Goal: Information Seeking & Learning: Find specific fact

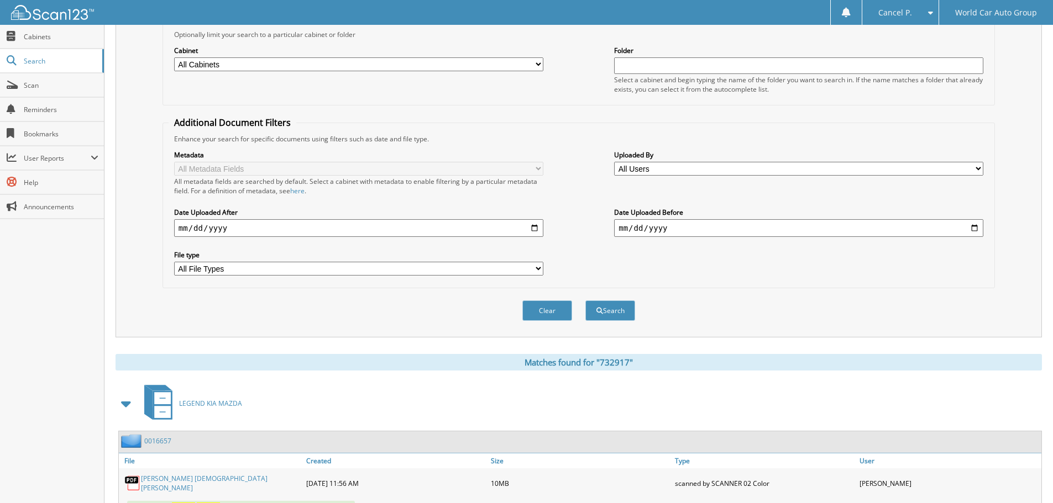
scroll to position [10, 0]
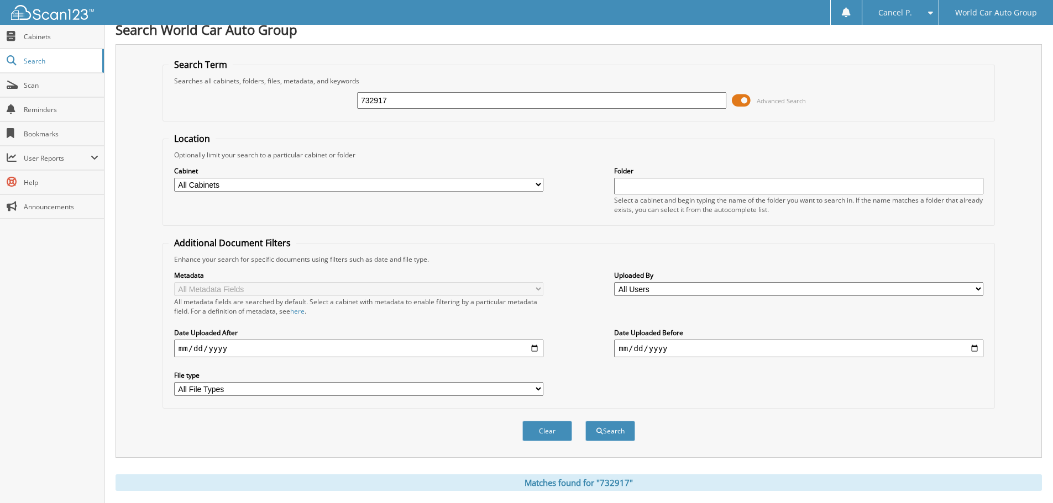
click at [440, 98] on input "732917" at bounding box center [541, 100] width 369 height 17
type input "251165"
click at [585, 421] on button "Search" at bounding box center [610, 431] width 50 height 20
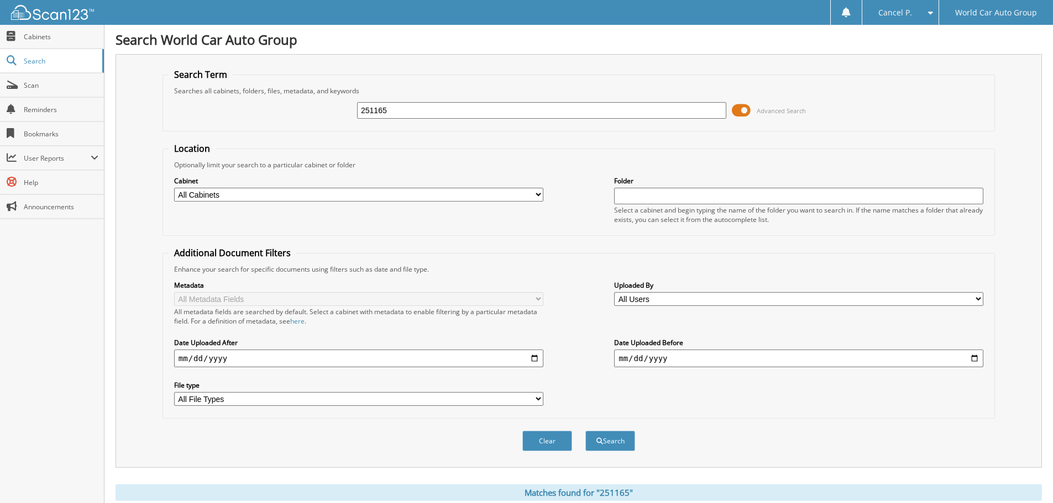
click at [739, 109] on span at bounding box center [741, 110] width 19 height 17
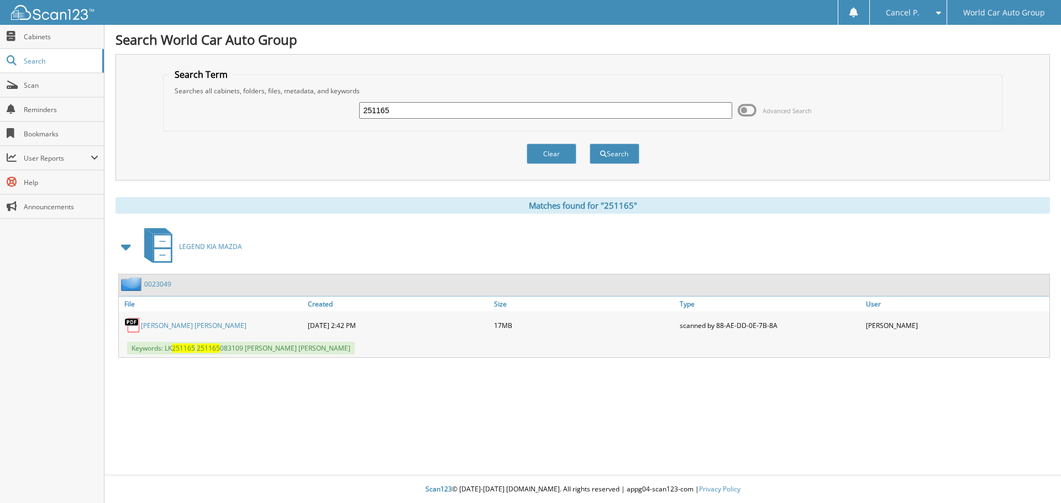
click at [216, 327] on link "AUSTIN ALLEN THOMPSON" at bounding box center [194, 325] width 106 height 9
click at [426, 101] on div "251165 Advanced Search" at bounding box center [583, 111] width 828 height 30
click at [422, 103] on input "251165" at bounding box center [545, 110] width 372 height 17
type input "302312"
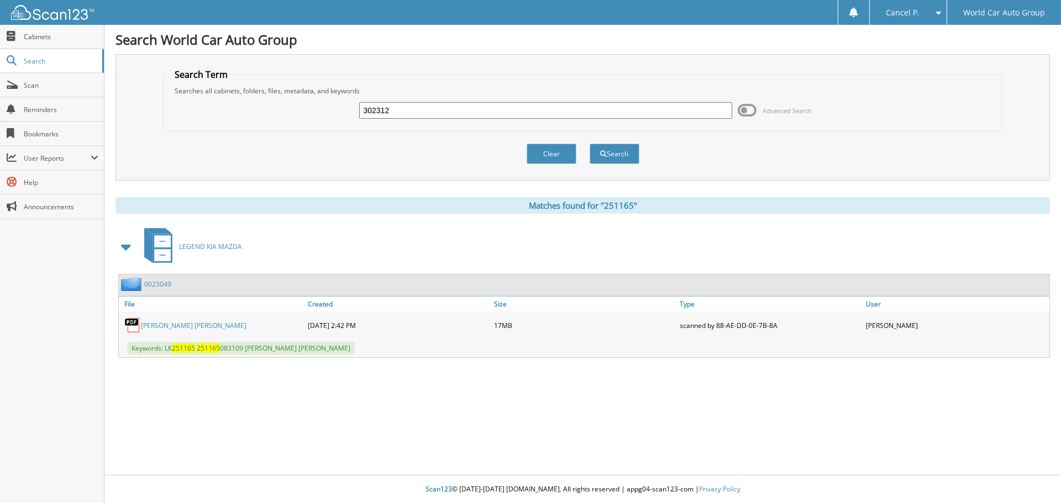
click at [590, 144] on button "Search" at bounding box center [615, 154] width 50 height 20
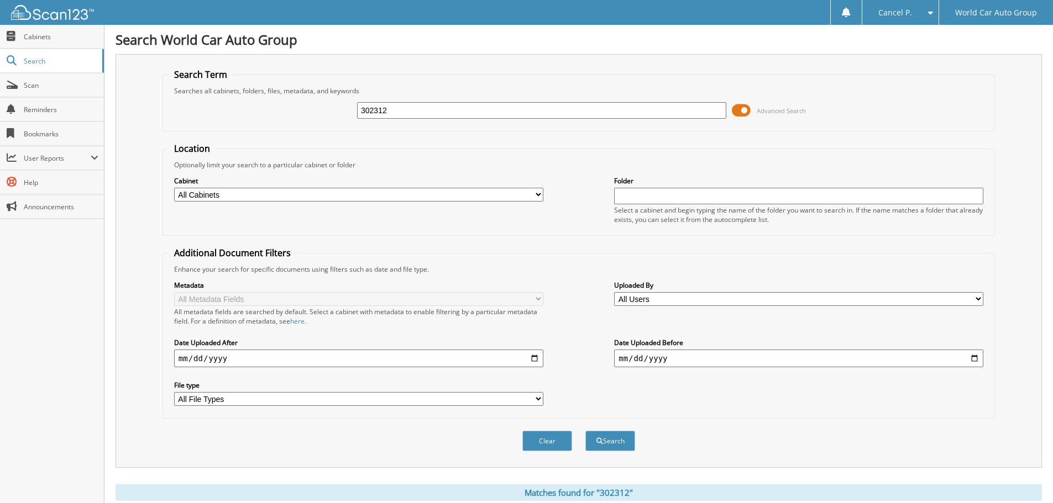
scroll to position [176, 0]
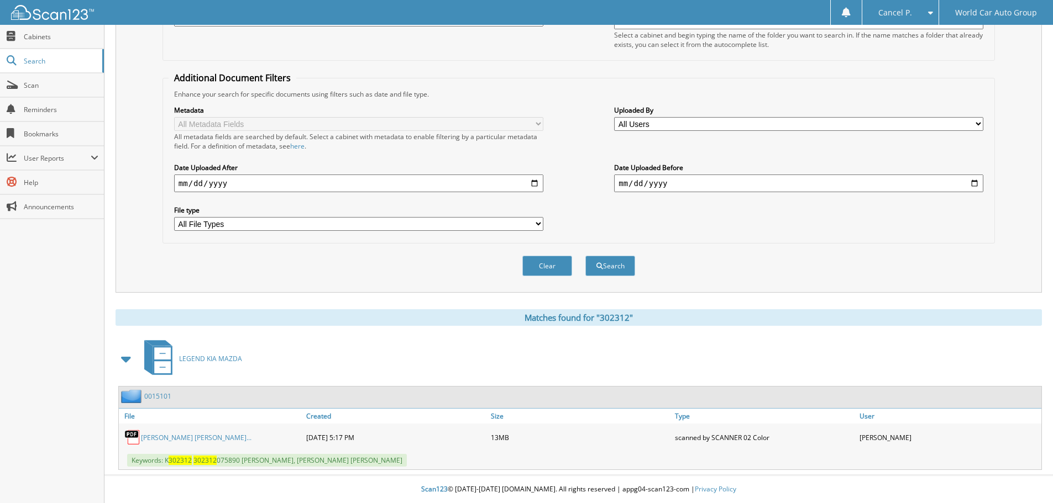
click at [251, 437] on link "GLENN H VAUGHN III_ CAMERON THOMAS BU..." at bounding box center [196, 437] width 111 height 9
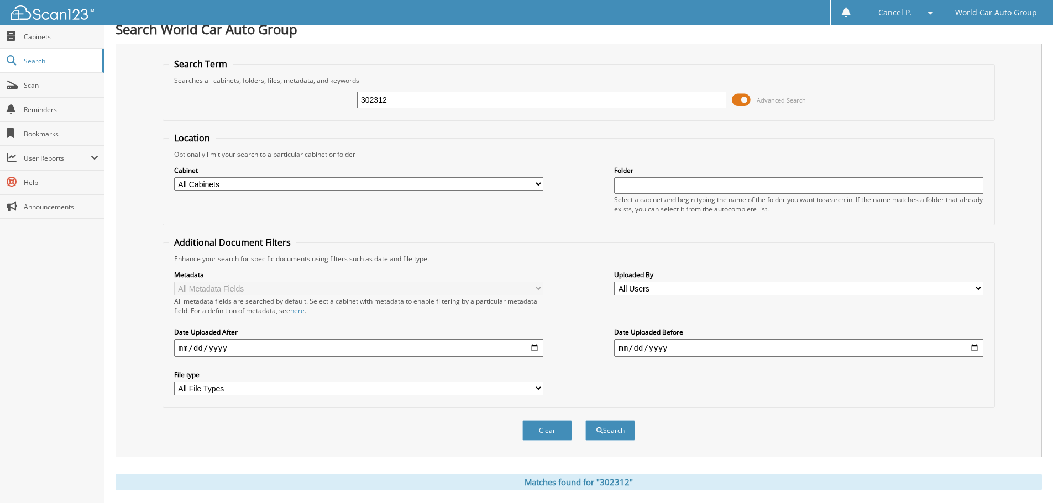
scroll to position [0, 0]
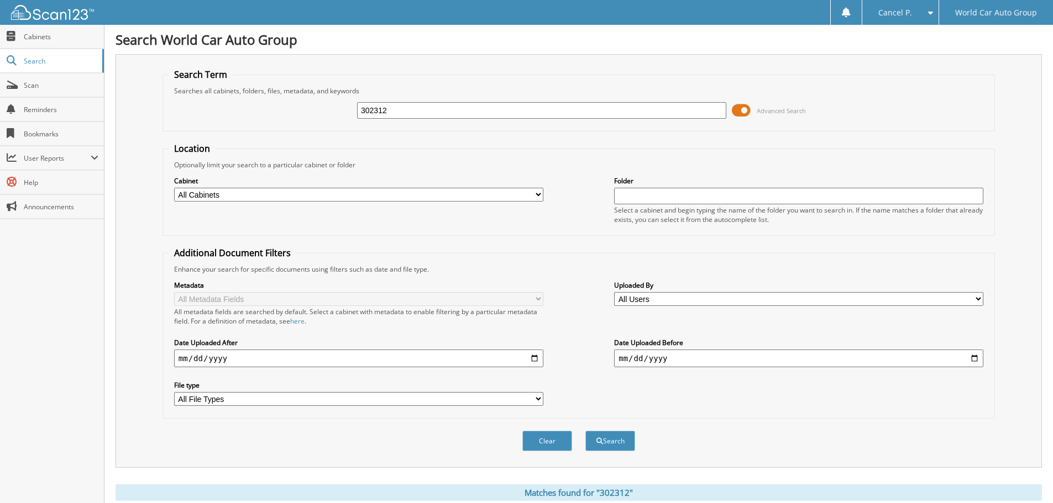
click at [607, 100] on div "302312 Advanced Search" at bounding box center [579, 111] width 820 height 30
click at [604, 103] on input "302312" at bounding box center [541, 110] width 369 height 17
type input "682658"
click at [585, 431] on button "Search" at bounding box center [610, 441] width 50 height 20
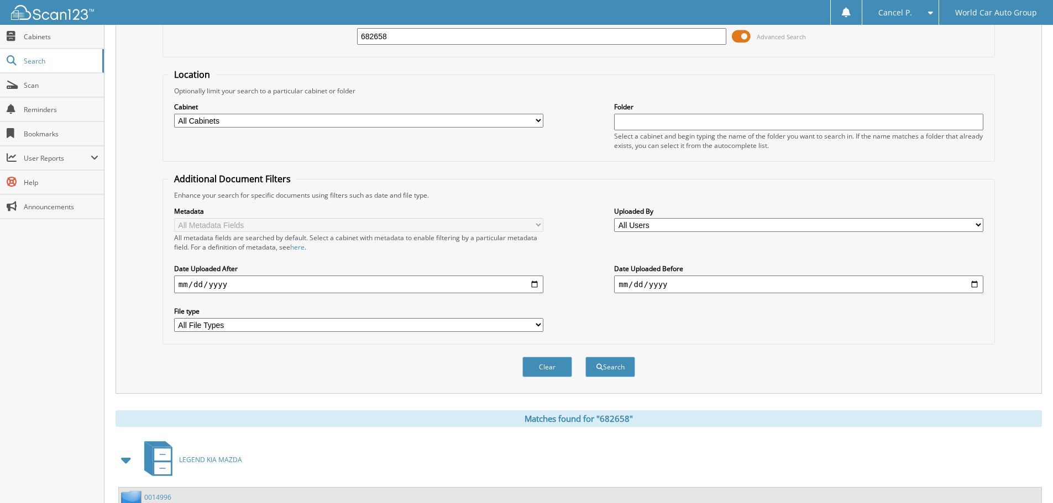
scroll to position [176, 0]
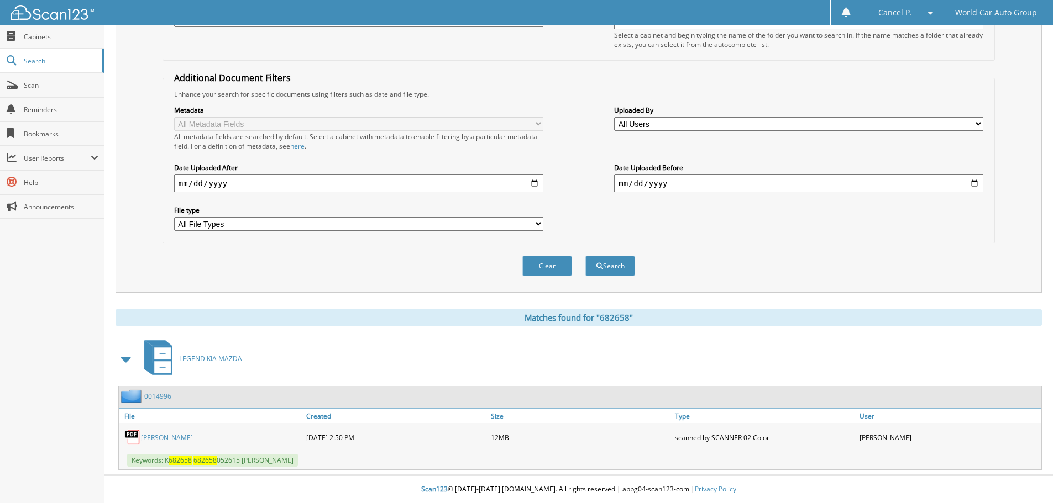
click at [172, 435] on link "THOMAS RAY PHELPS JR" at bounding box center [167, 437] width 52 height 9
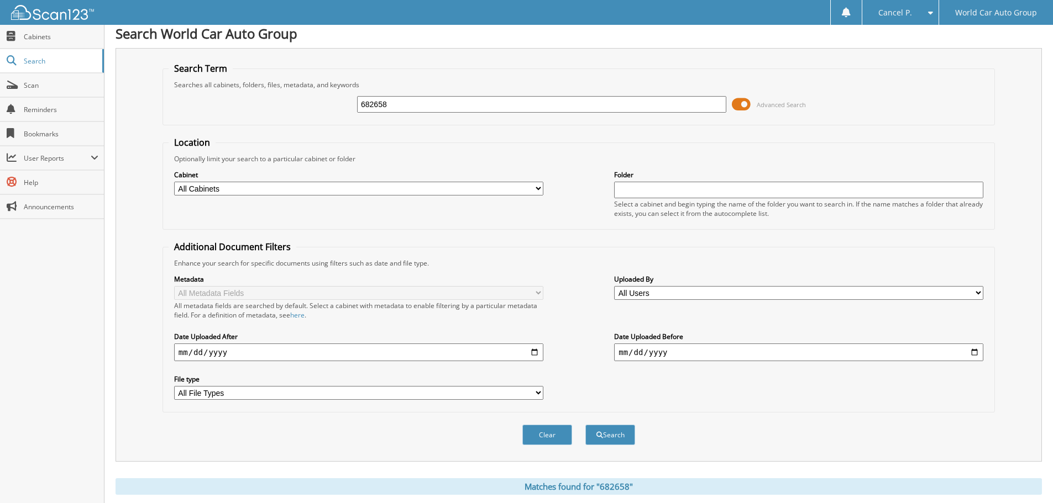
scroll to position [0, 0]
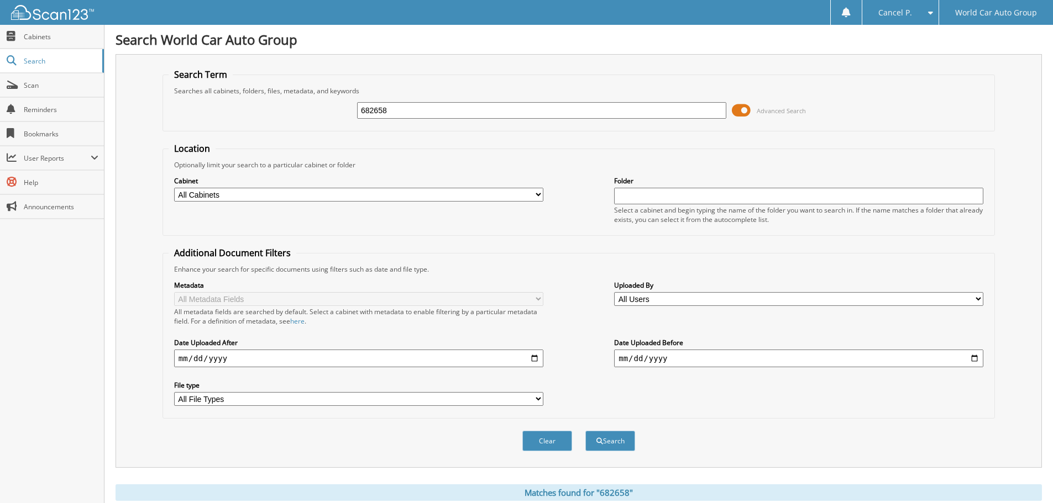
click at [489, 112] on input "682658" at bounding box center [541, 110] width 369 height 17
type input "368035"
click at [585, 431] on button "Search" at bounding box center [610, 441] width 50 height 20
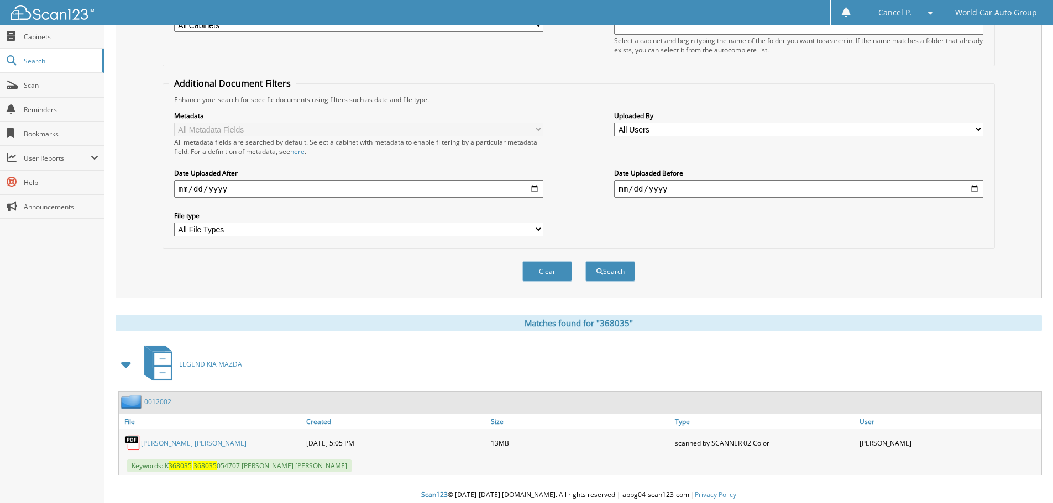
scroll to position [176, 0]
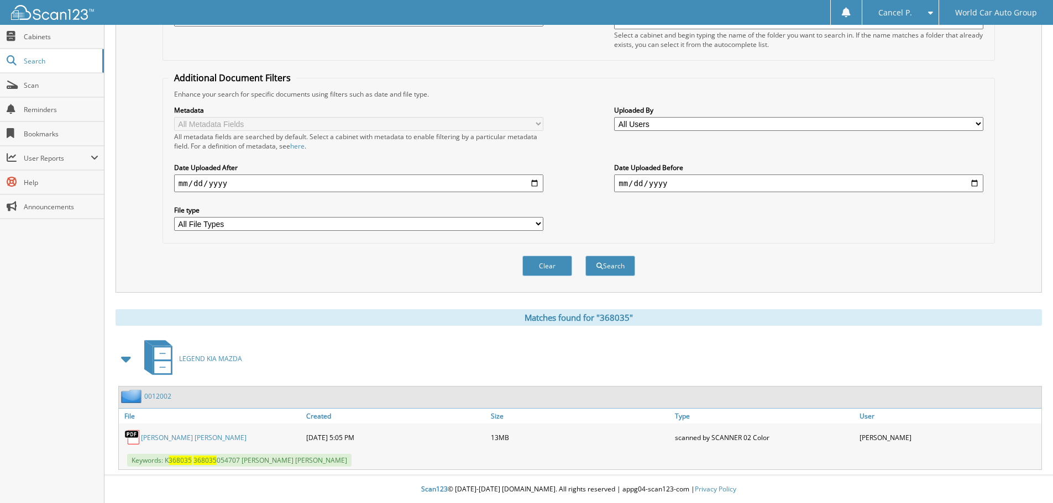
click at [170, 435] on link "JESUS ALBERTO AGUERO JR. JOSALYNN AGUERO" at bounding box center [194, 437] width 106 height 9
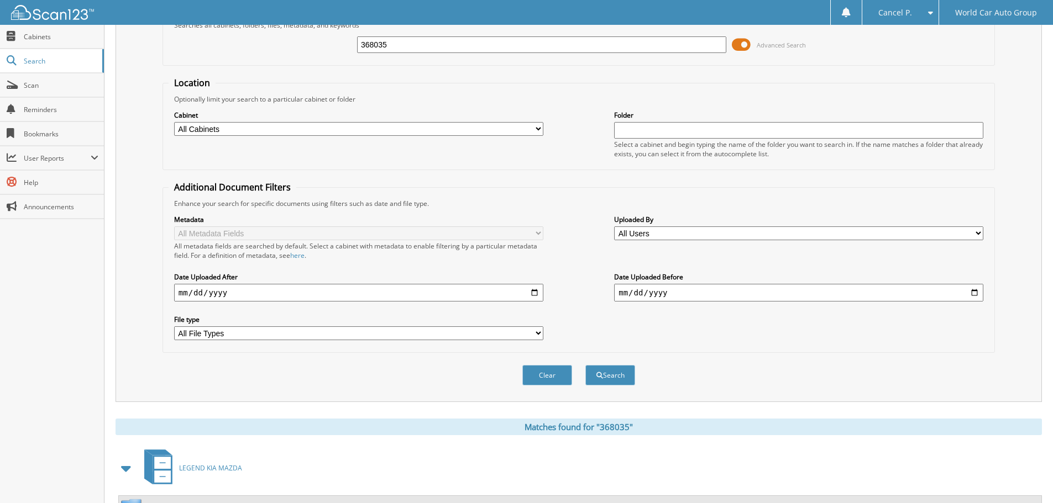
scroll to position [0, 0]
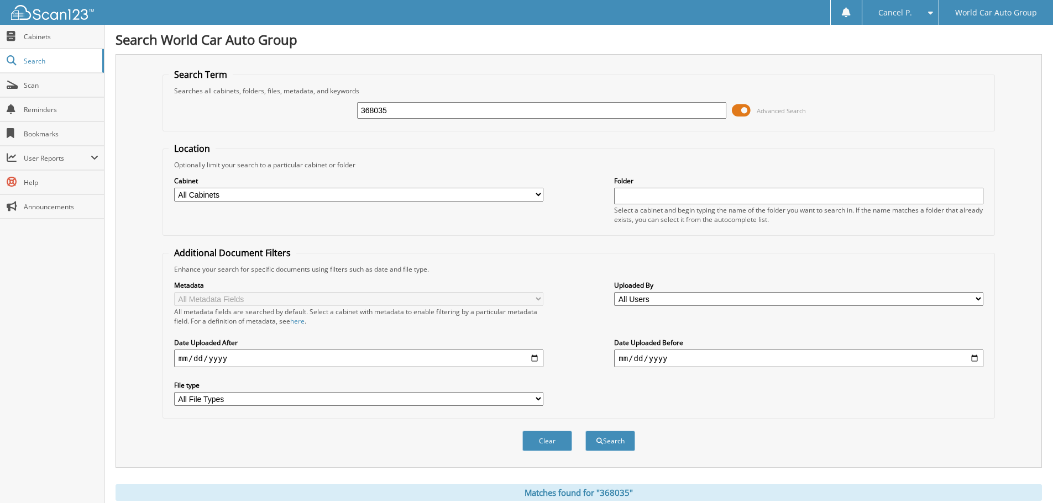
click at [447, 113] on input "368035" at bounding box center [541, 110] width 369 height 17
type input "337774"
click at [585, 431] on button "Search" at bounding box center [610, 441] width 50 height 20
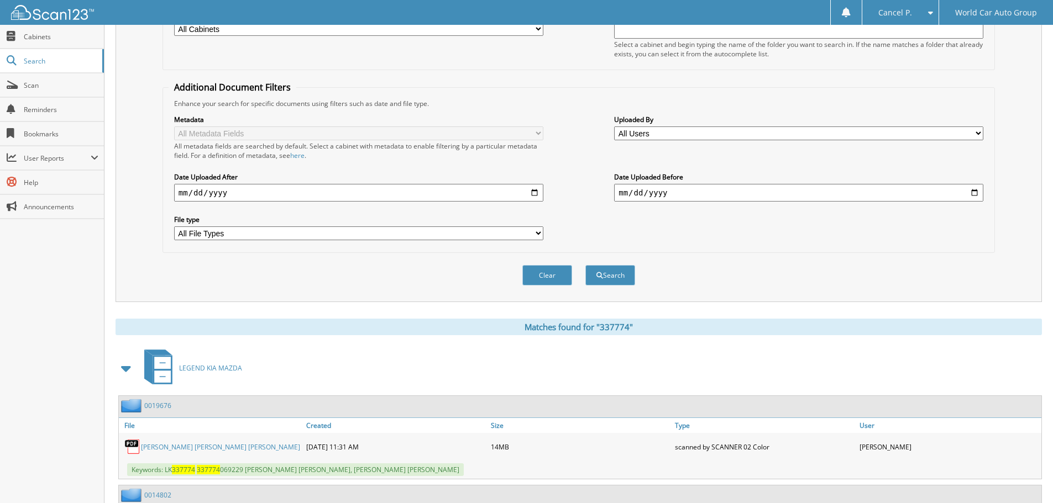
scroll to position [265, 0]
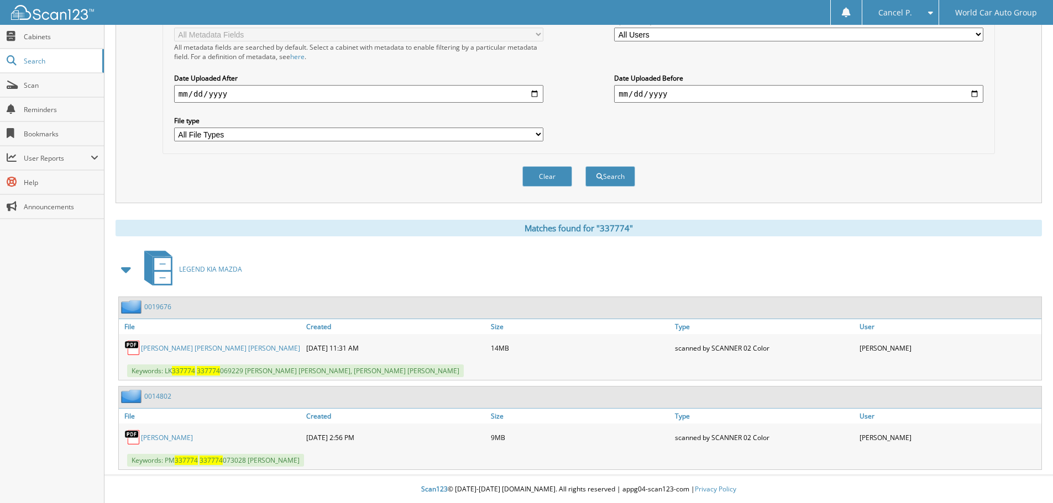
click at [212, 347] on link "OMAR RENE AYALA_ DORIAN ALANNA AYALA" at bounding box center [220, 348] width 159 height 9
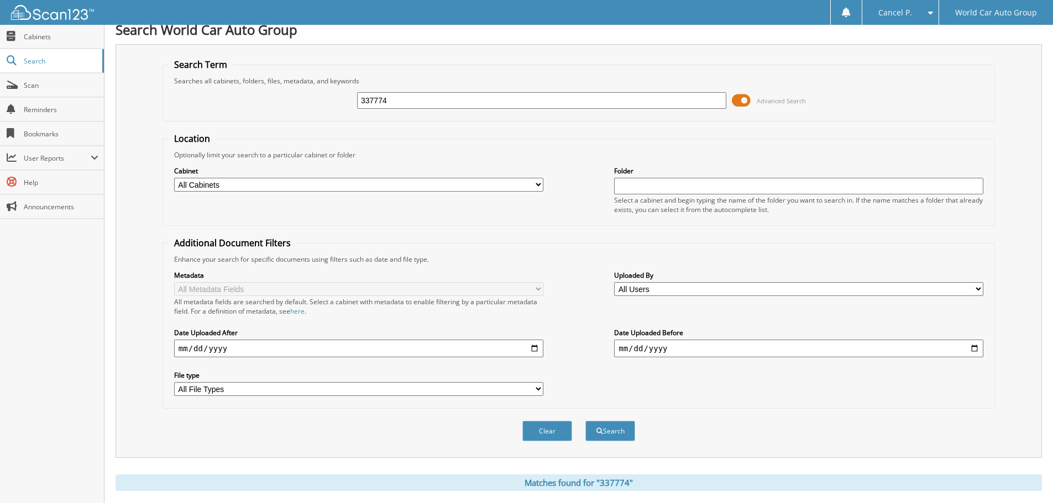
scroll to position [0, 0]
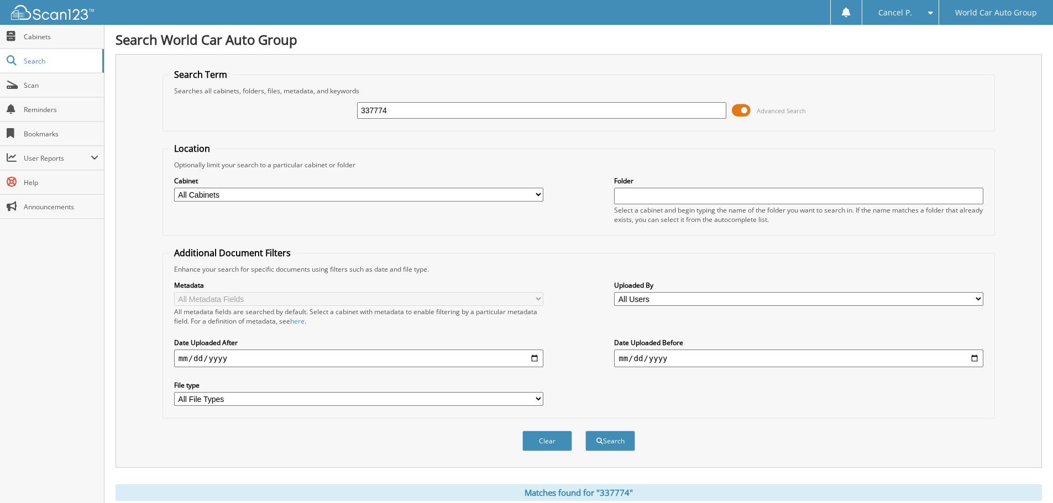
click at [474, 116] on input "337774" at bounding box center [541, 110] width 369 height 17
type input "154716"
click at [585, 431] on button "Search" at bounding box center [610, 441] width 50 height 20
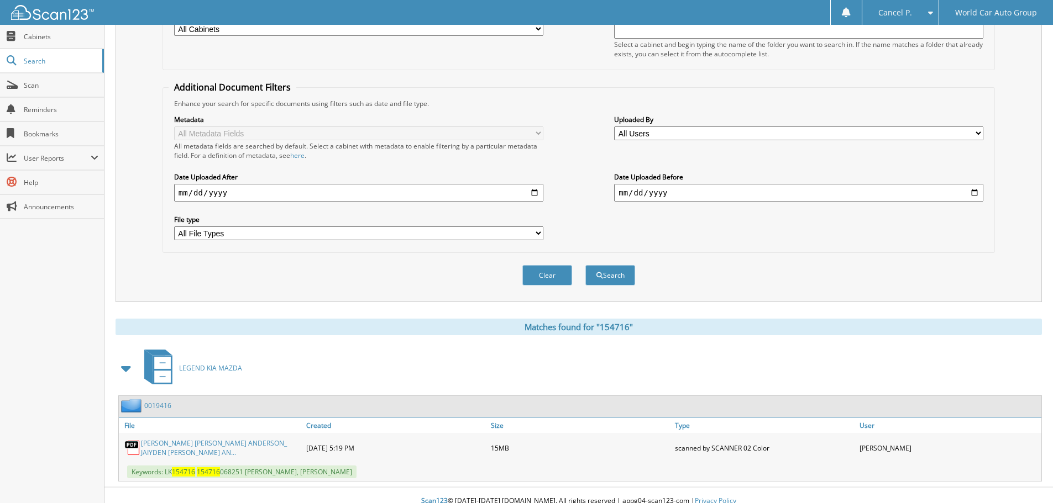
scroll to position [176, 0]
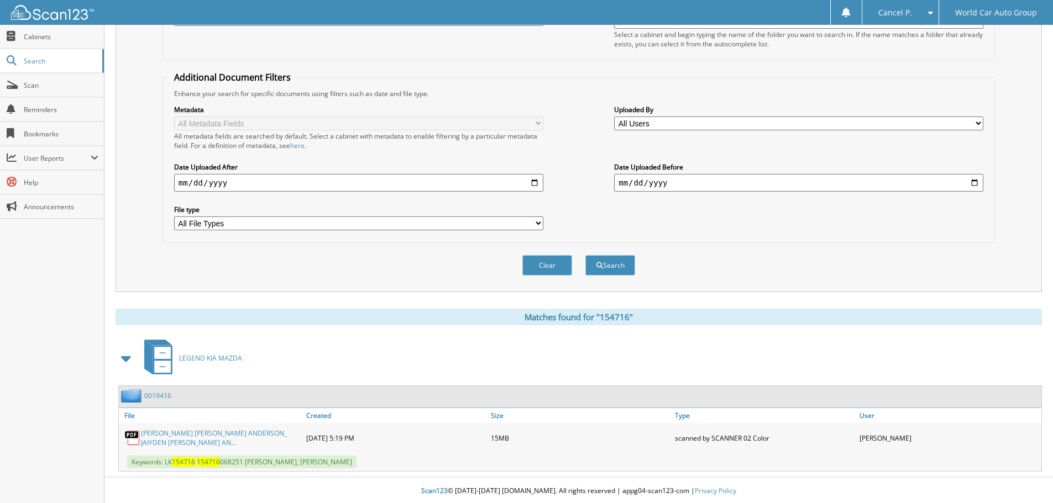
click at [200, 438] on link "[PERSON_NAME] [PERSON_NAME] ANDERSON_ JAIYDEN [PERSON_NAME] AN..." at bounding box center [221, 438] width 160 height 19
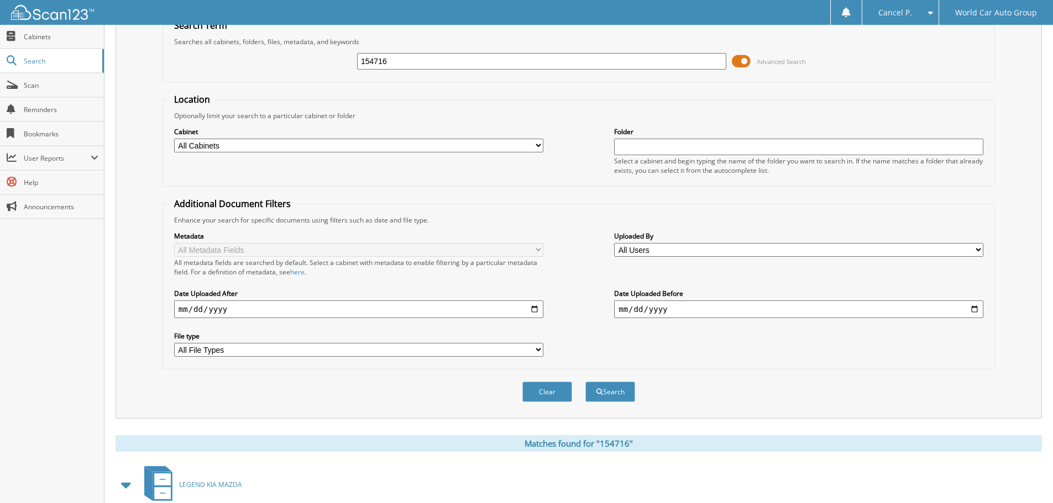
scroll to position [0, 0]
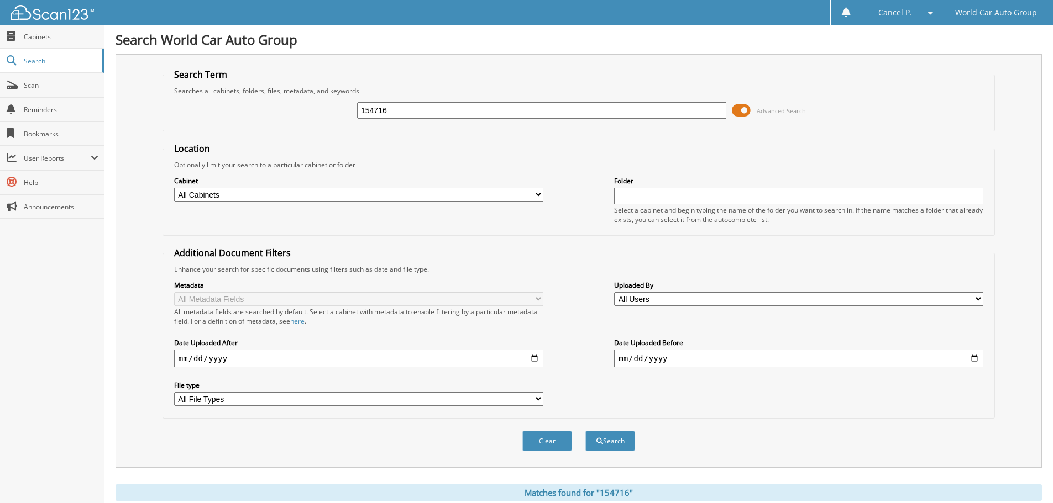
click at [421, 116] on input "154716" at bounding box center [541, 110] width 369 height 17
type input "249616"
click at [585, 431] on button "Search" at bounding box center [610, 441] width 50 height 20
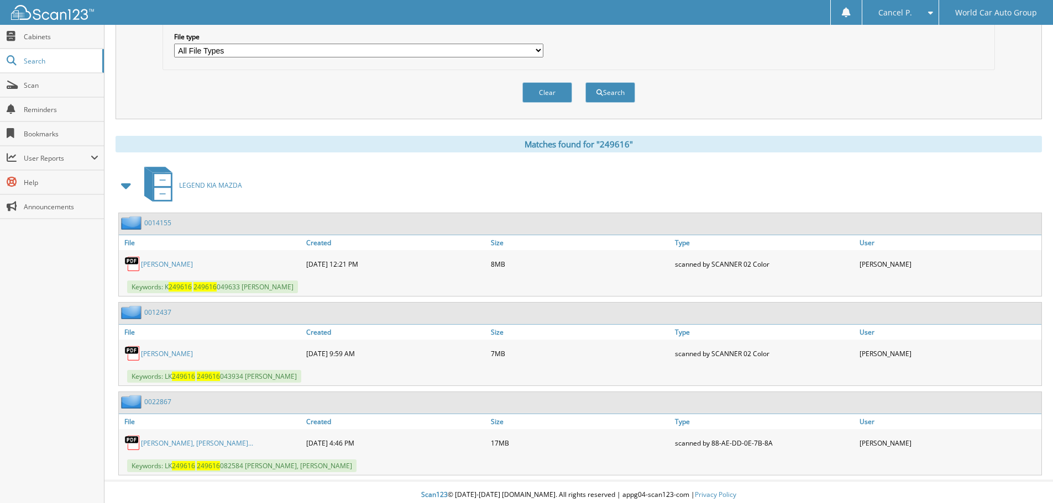
scroll to position [355, 0]
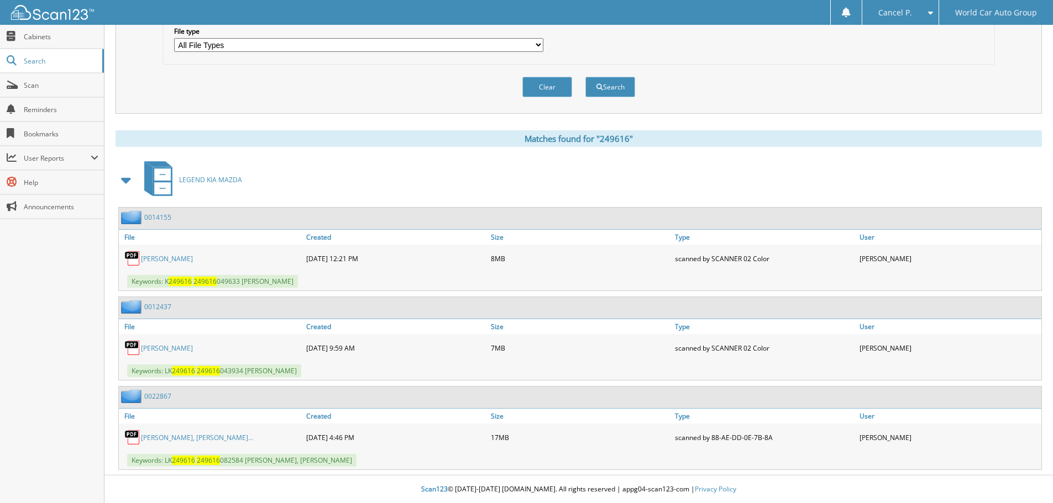
click at [237, 436] on link "VICTRIA CRUZ MAGANA, GABRIEL LOPEZ MA..." at bounding box center [197, 437] width 112 height 9
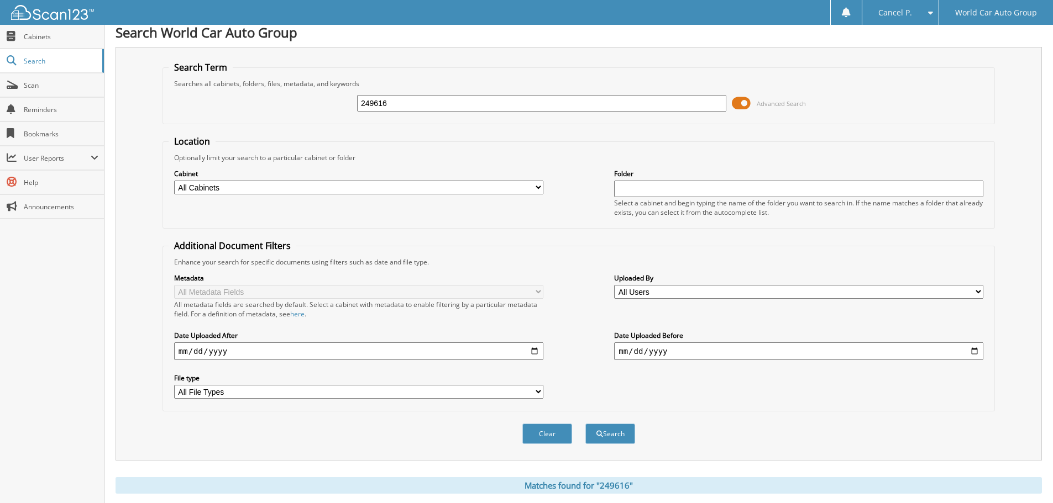
scroll to position [0, 0]
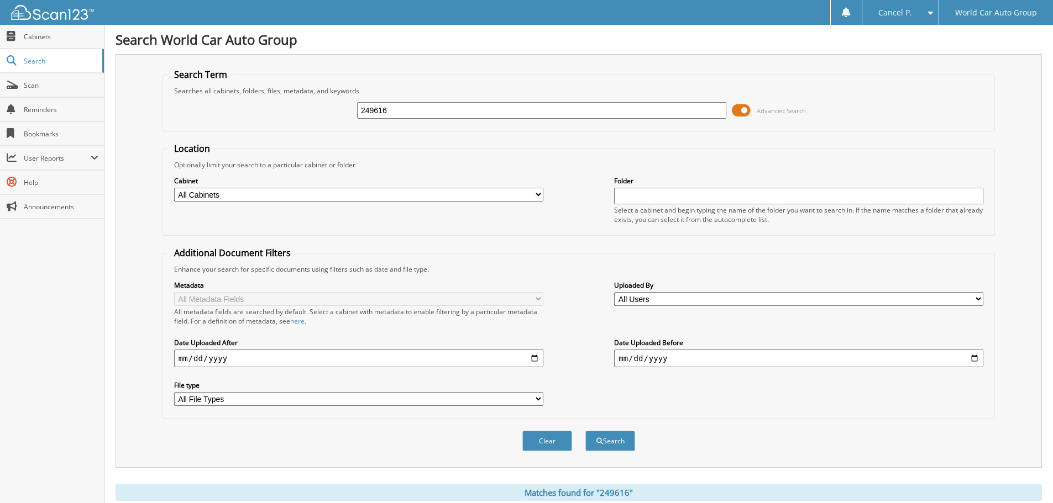
click at [478, 112] on input "249616" at bounding box center [541, 110] width 369 height 17
type input "266370"
click at [585, 431] on button "Search" at bounding box center [610, 441] width 50 height 20
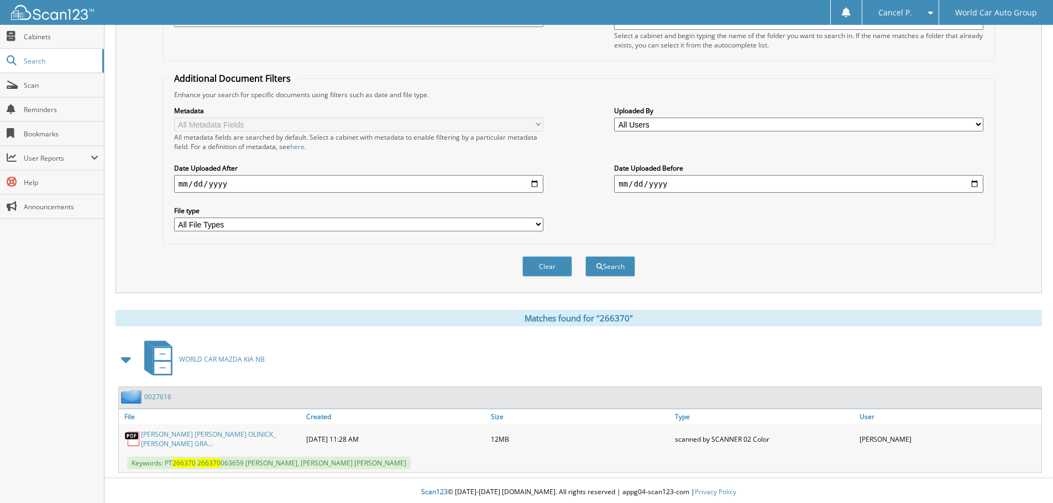
scroll to position [176, 0]
click at [228, 435] on link "ELLA MAE OLINICK_ SANDRA STEPHENS GRA..." at bounding box center [221, 438] width 160 height 19
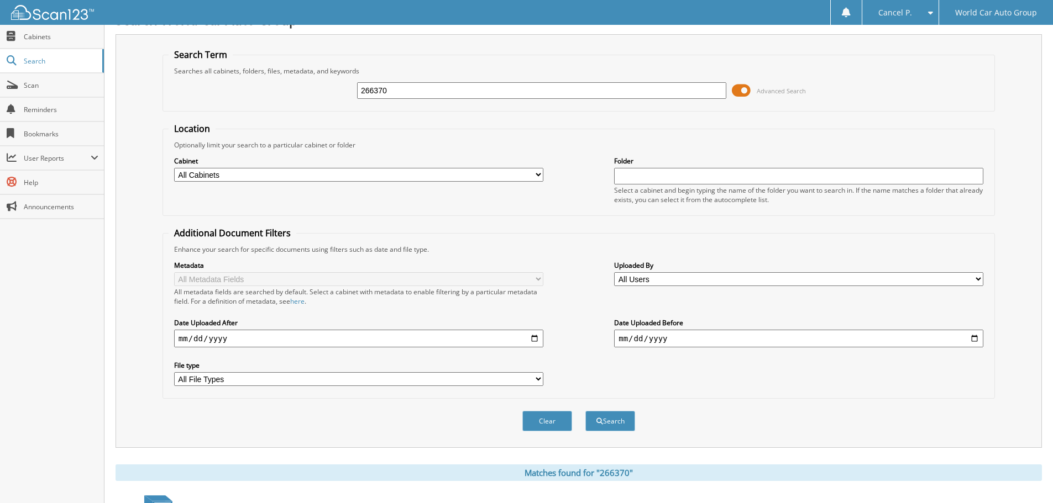
scroll to position [0, 0]
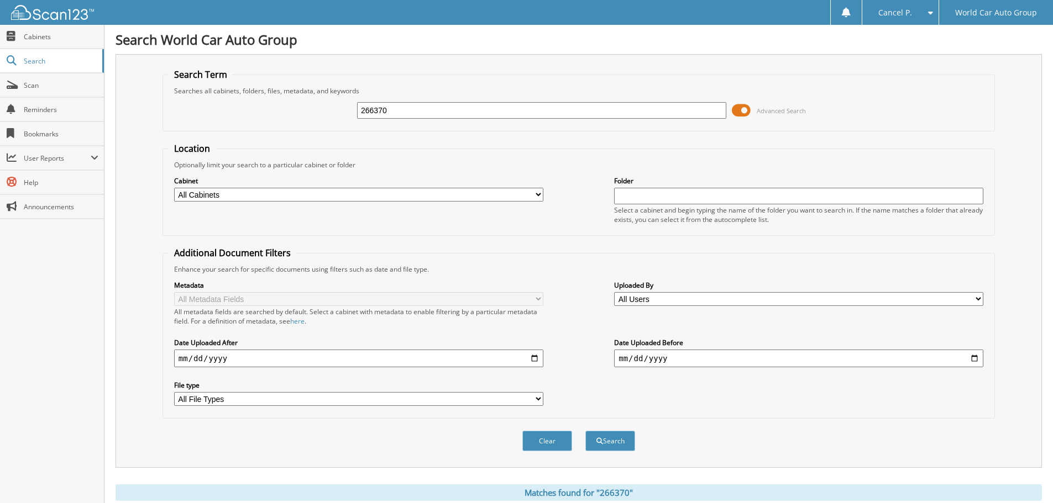
click at [549, 98] on div "266370 Advanced Search" at bounding box center [579, 111] width 820 height 30
click at [549, 106] on input "266370" at bounding box center [541, 110] width 369 height 17
type input "302312"
click at [585, 431] on button "Search" at bounding box center [610, 441] width 50 height 20
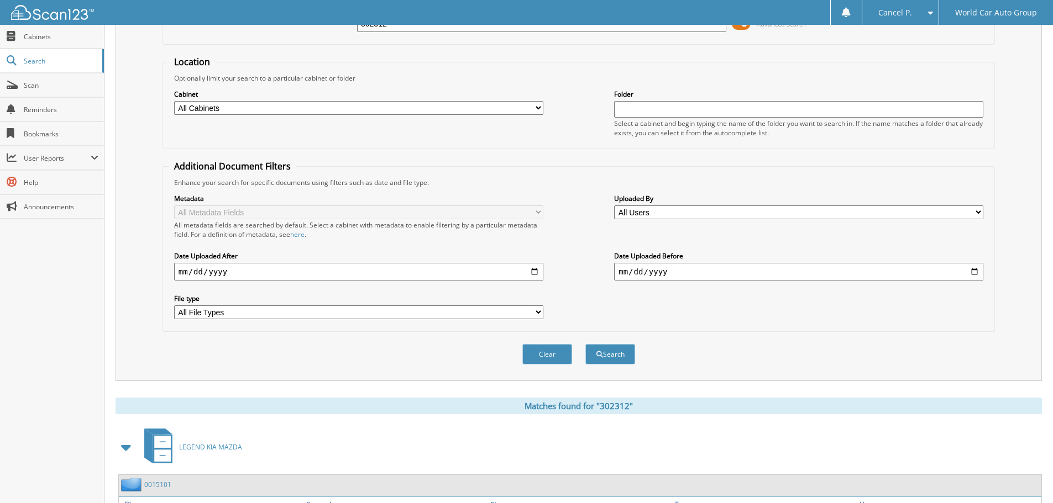
scroll to position [176, 0]
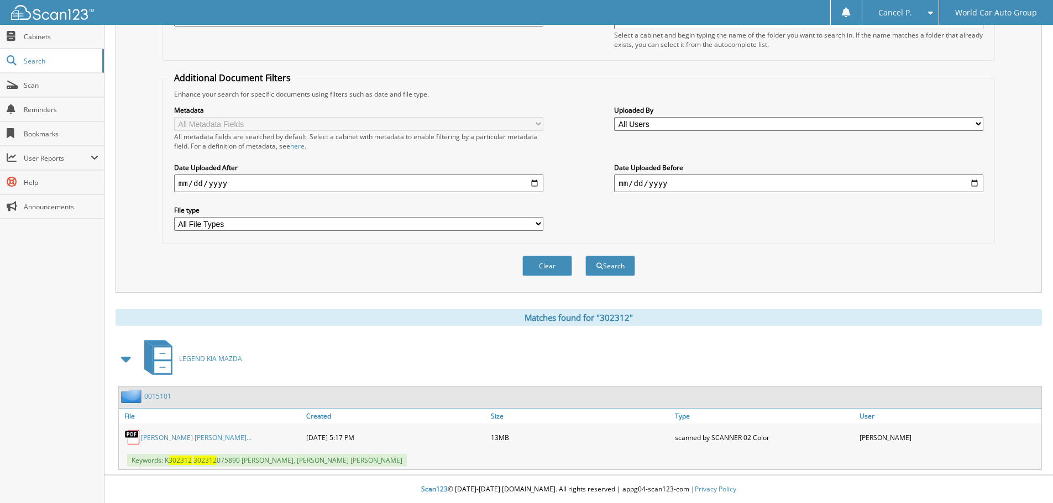
click at [251, 439] on link "[PERSON_NAME] [PERSON_NAME]..." at bounding box center [196, 437] width 111 height 9
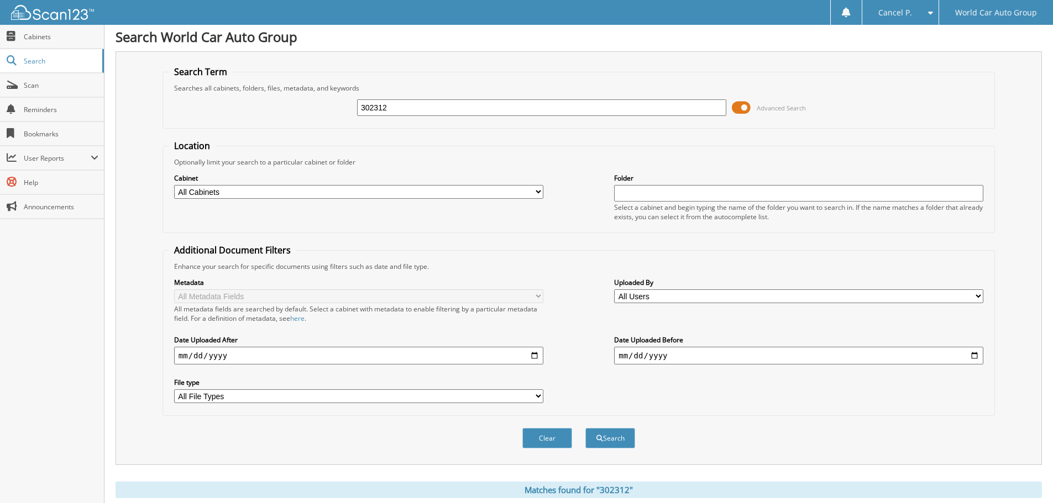
scroll to position [0, 0]
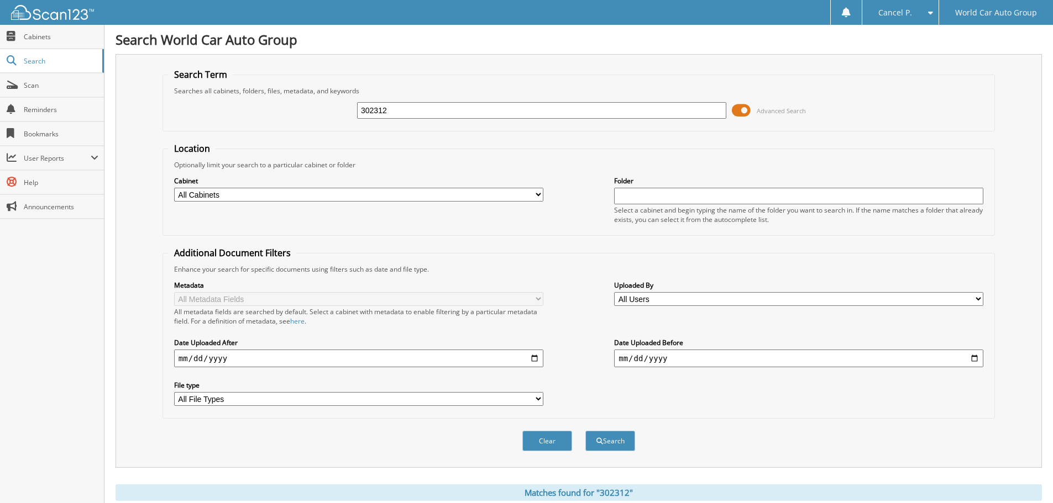
click at [574, 99] on div "302312 Advanced Search" at bounding box center [579, 111] width 820 height 30
click at [571, 116] on input "302312" at bounding box center [541, 110] width 369 height 17
type input "7"
type input "587288"
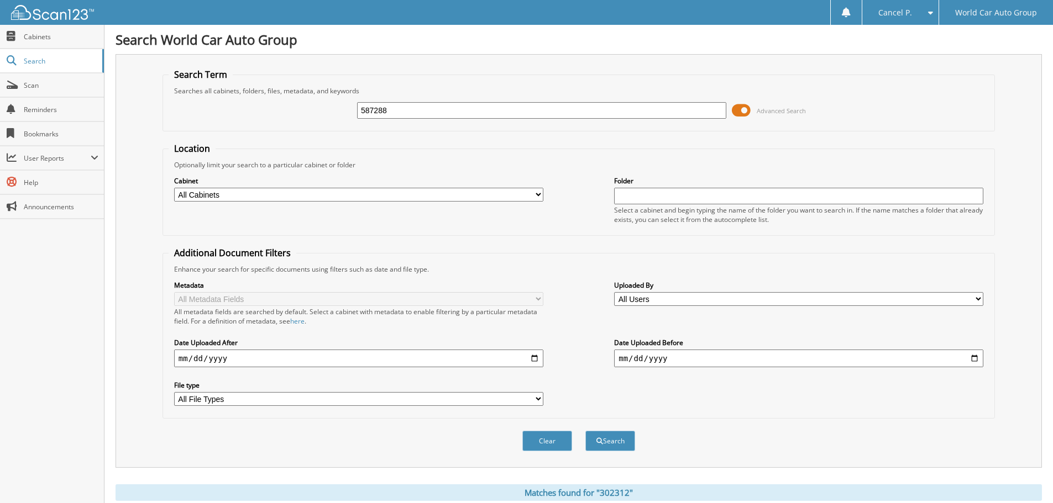
click at [585, 431] on button "Search" at bounding box center [610, 441] width 50 height 20
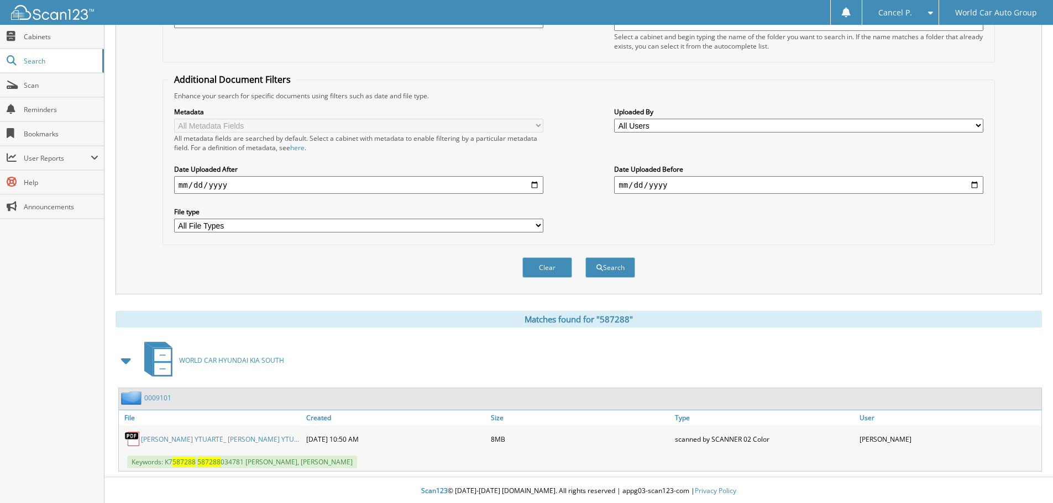
scroll to position [176, 0]
click at [221, 439] on link "AMOS MOSES YTUARTE_ DIANA PERALES YTU..." at bounding box center [220, 437] width 158 height 9
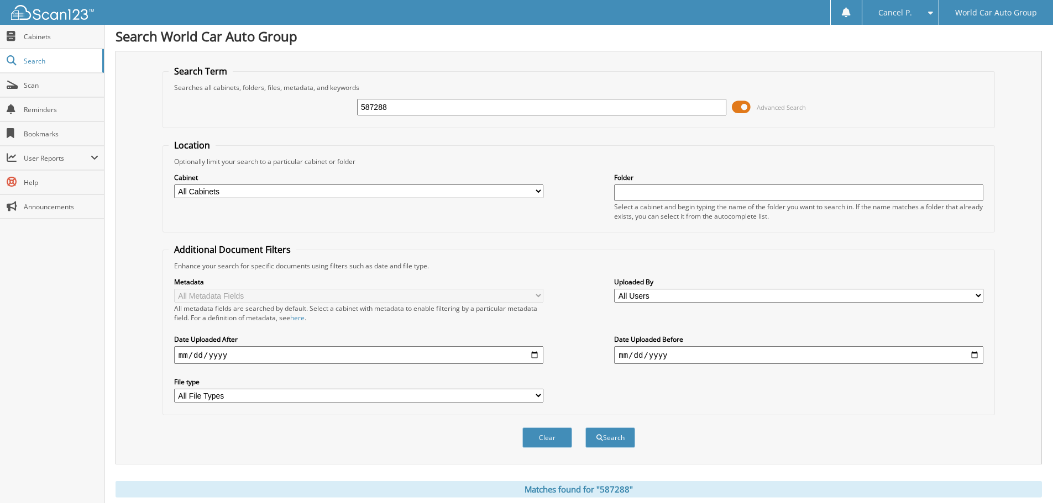
scroll to position [0, 0]
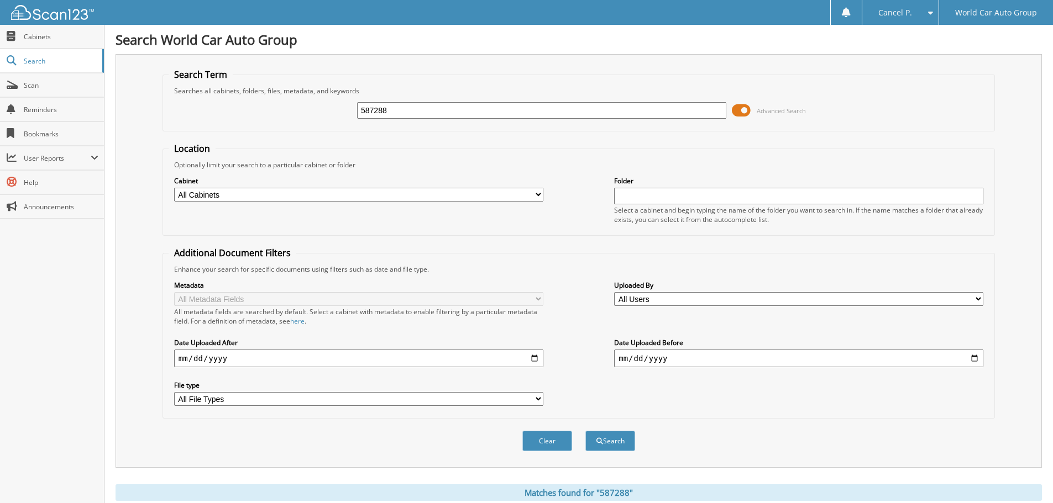
click at [444, 112] on input "587288" at bounding box center [541, 110] width 369 height 17
type input "263121"
click at [585, 431] on button "Search" at bounding box center [610, 441] width 50 height 20
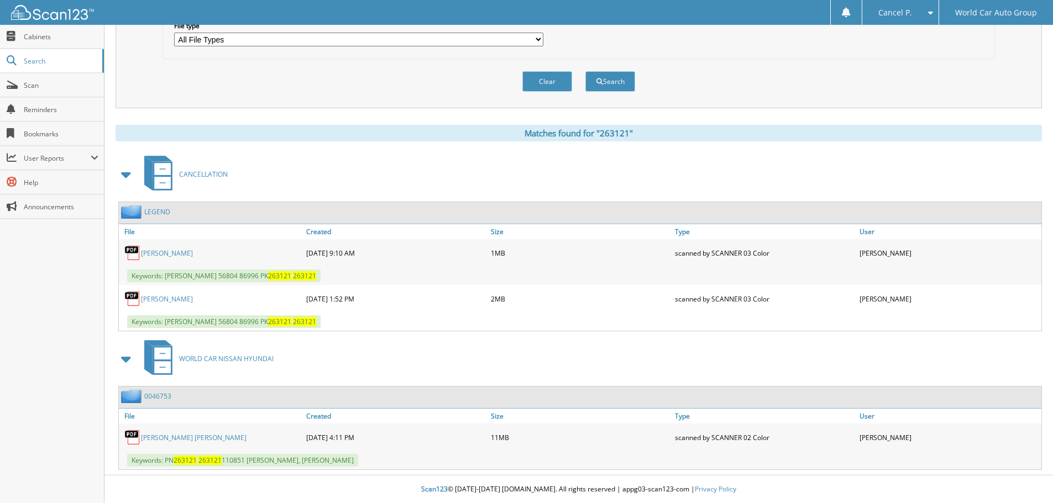
scroll to position [360, 0]
click at [246, 436] on link "[PERSON_NAME] [PERSON_NAME]" at bounding box center [194, 437] width 106 height 9
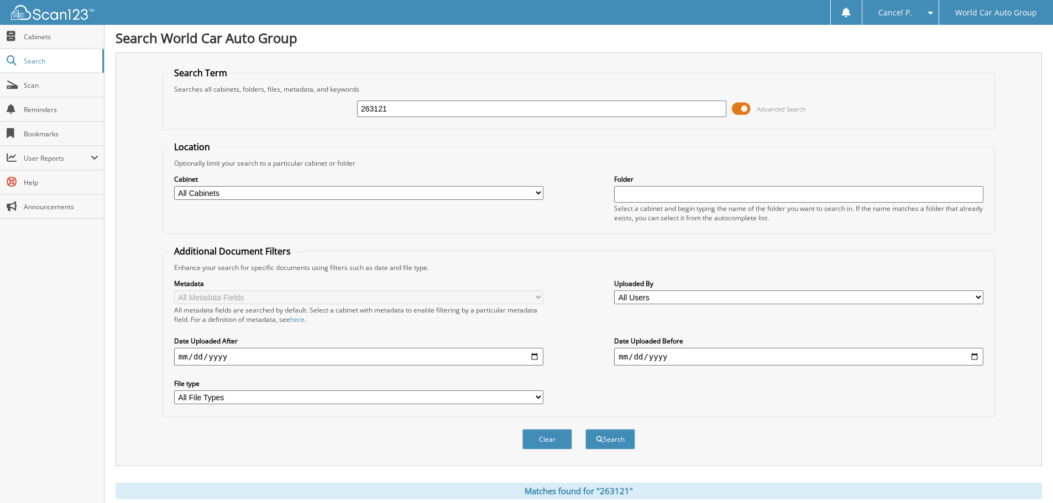
scroll to position [0, 0]
click at [492, 91] on div "Searches all cabinets, folders, files, metadata, and keywords" at bounding box center [579, 90] width 820 height 9
click at [487, 109] on input "263121" at bounding box center [541, 110] width 369 height 17
type input "021121"
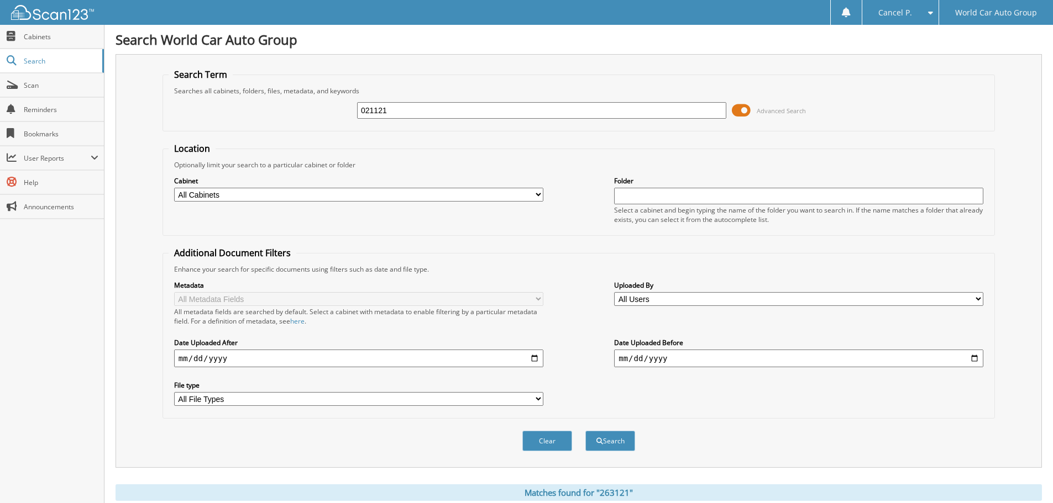
click at [585, 431] on button "Search" at bounding box center [610, 441] width 50 height 20
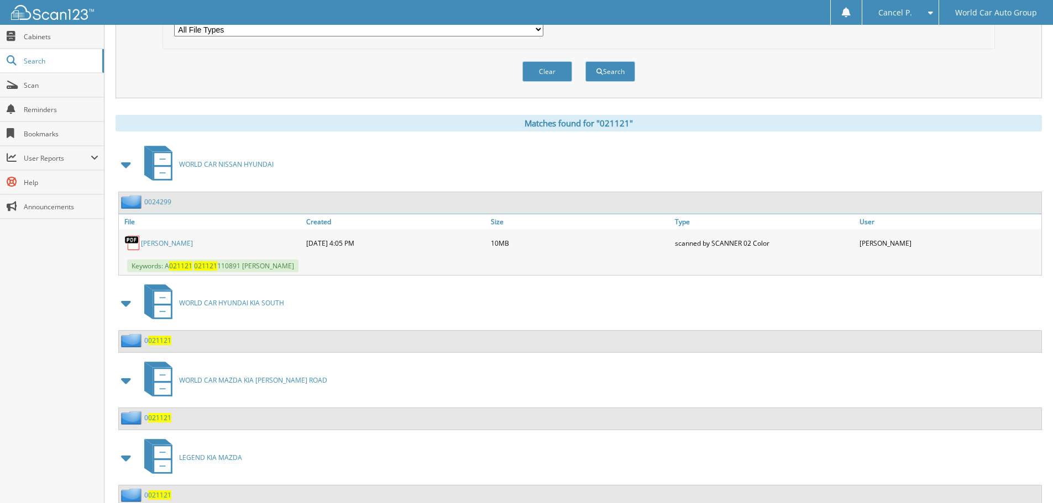
scroll to position [408, 0]
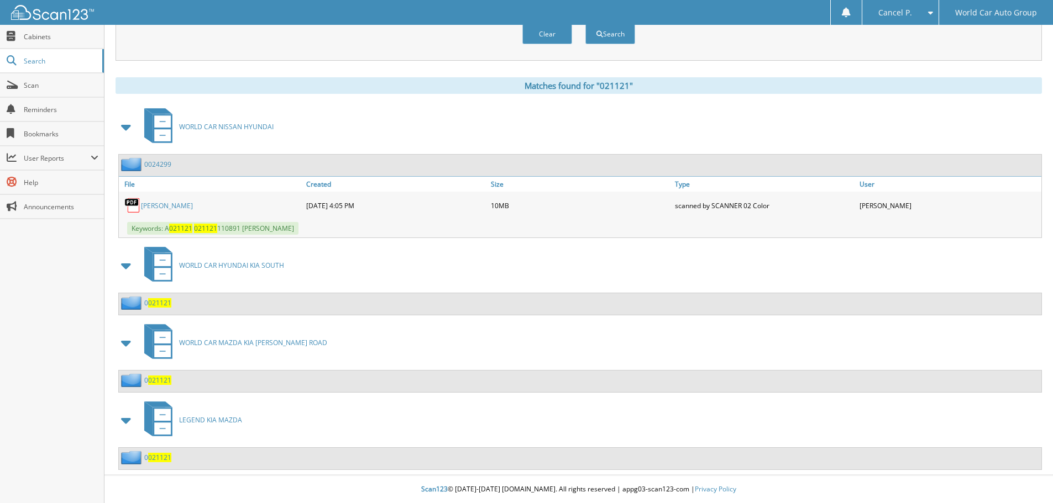
click at [187, 206] on link "[PERSON_NAME]" at bounding box center [167, 205] width 52 height 9
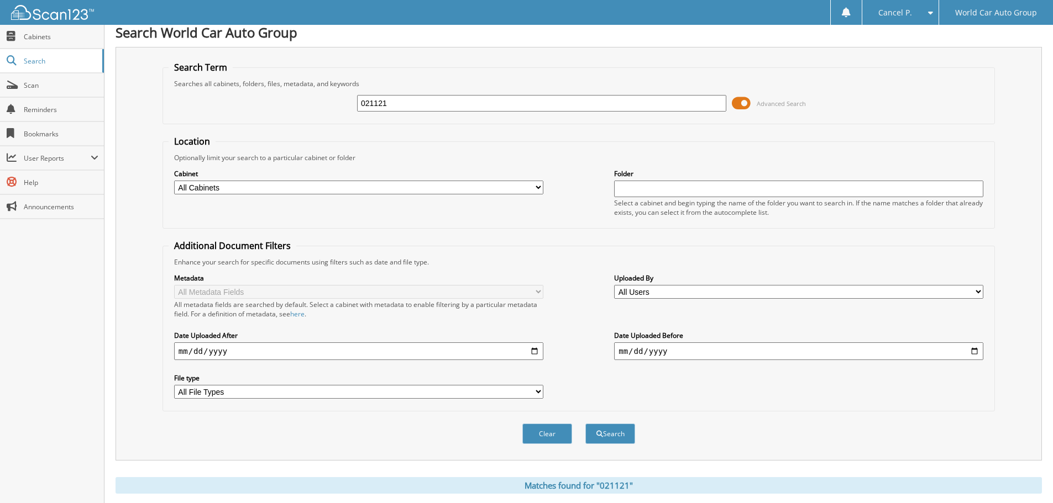
scroll to position [0, 0]
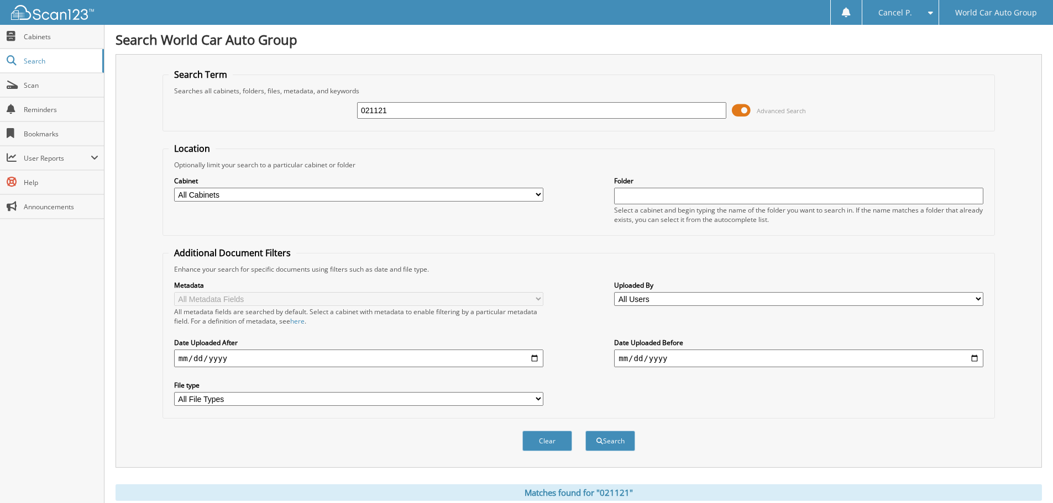
click at [545, 112] on input "021121" at bounding box center [541, 110] width 369 height 17
type input "366772"
click at [585, 431] on button "Search" at bounding box center [610, 441] width 50 height 20
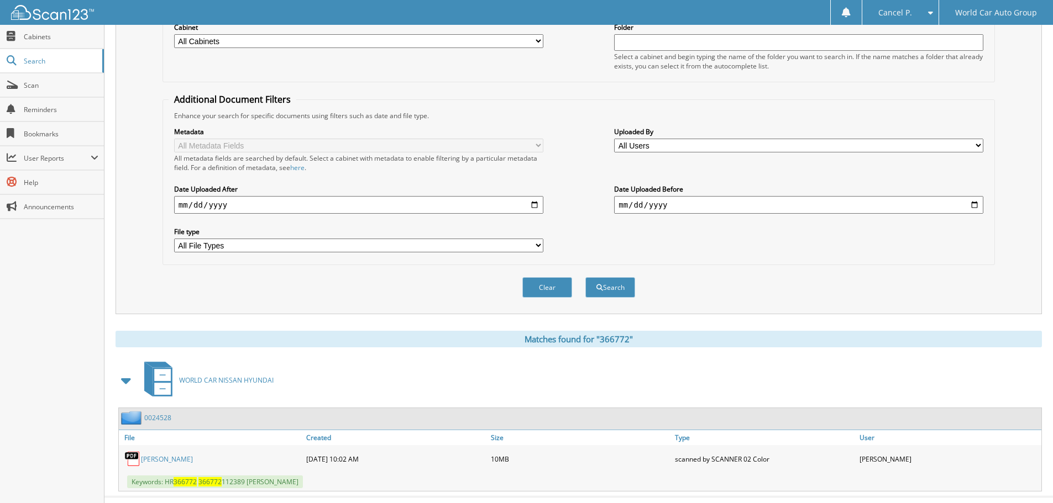
scroll to position [176, 0]
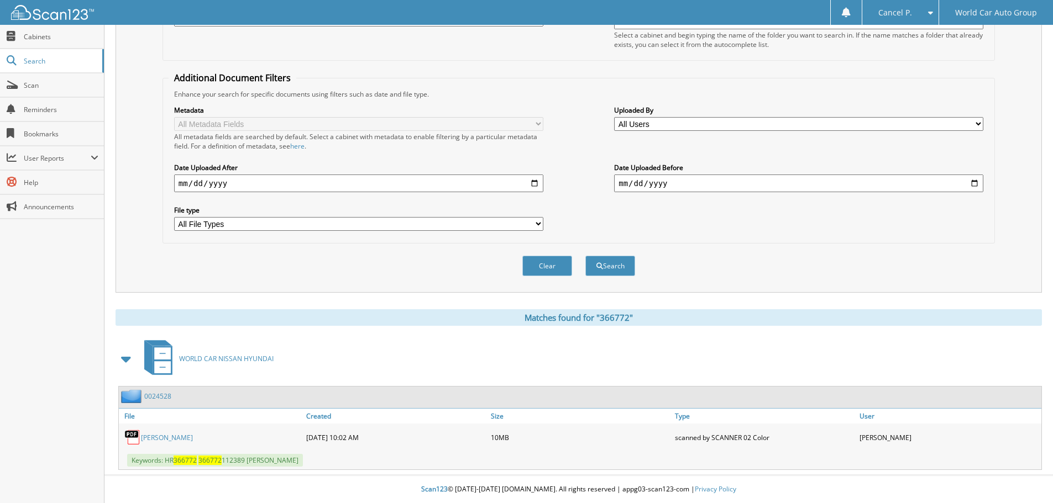
type input "[PERSON_NAME] 366772"
click at [193, 434] on link "[PERSON_NAME]" at bounding box center [167, 437] width 52 height 9
